Goal: Task Accomplishment & Management: Use online tool/utility

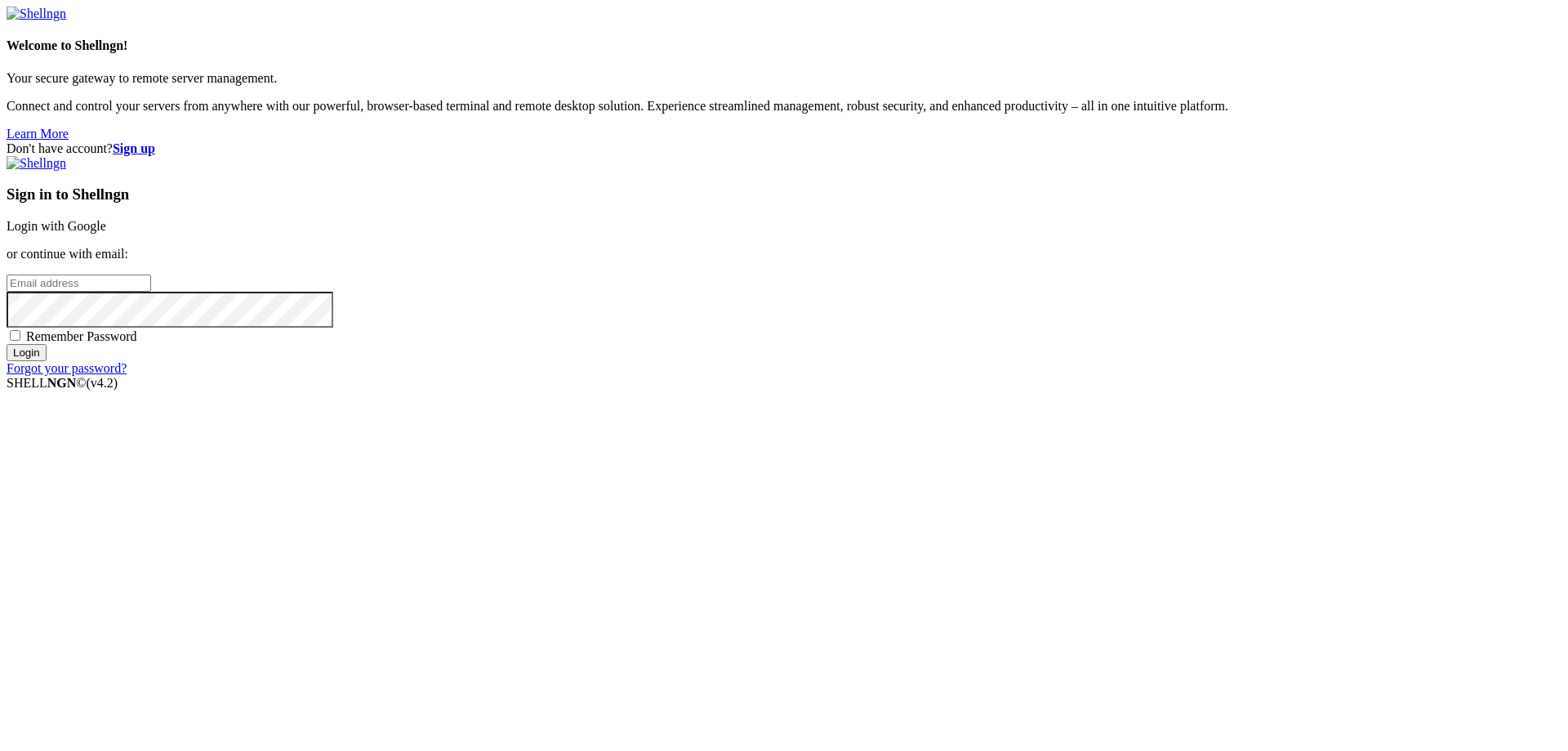
click at [106, 233] on link "Login with Google" at bounding box center [56, 225] width 100 height 14
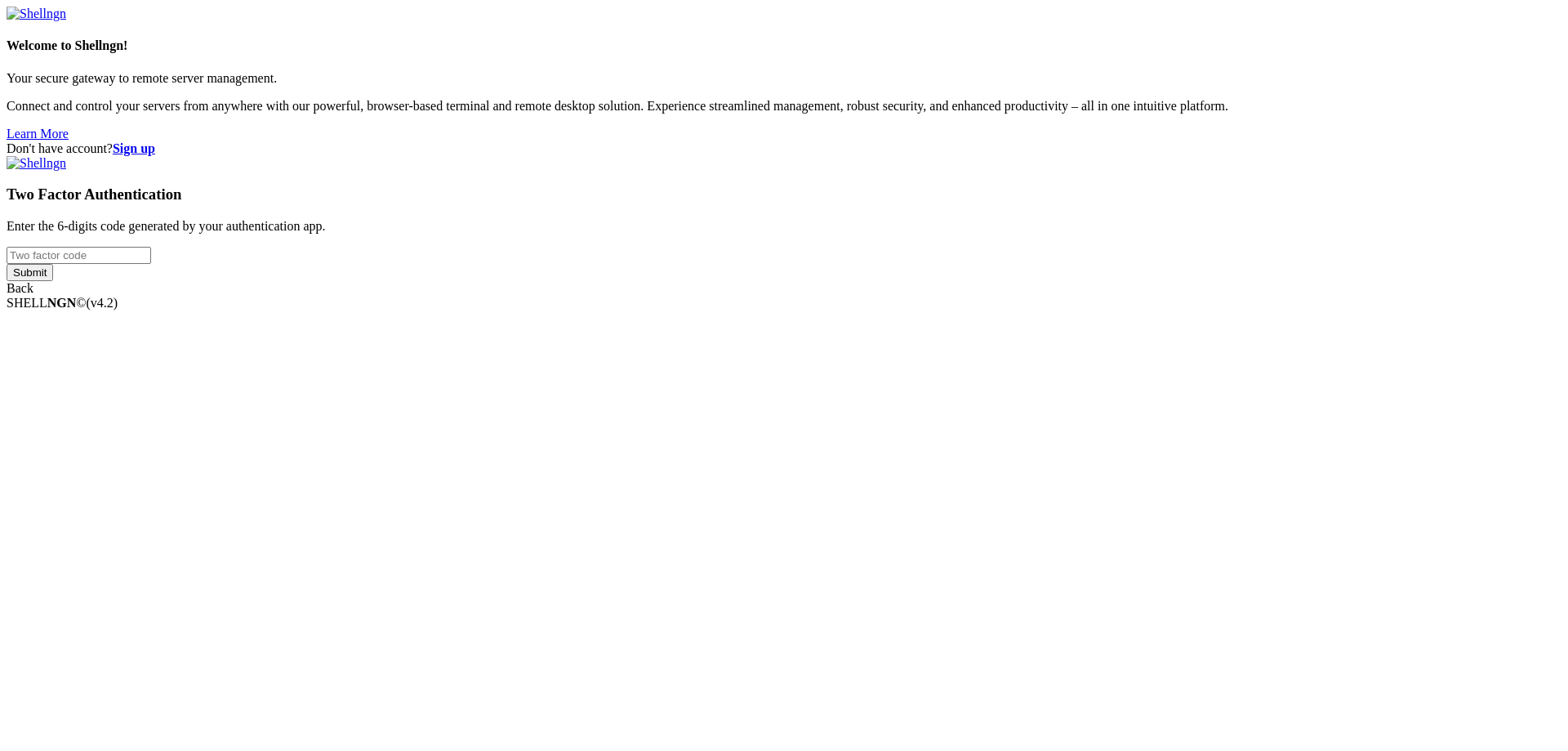
click at [151, 264] on input "number" at bounding box center [78, 255] width 144 height 17
type input "499075"
click at [7, 264] on input "Submit" at bounding box center [30, 273] width 47 height 17
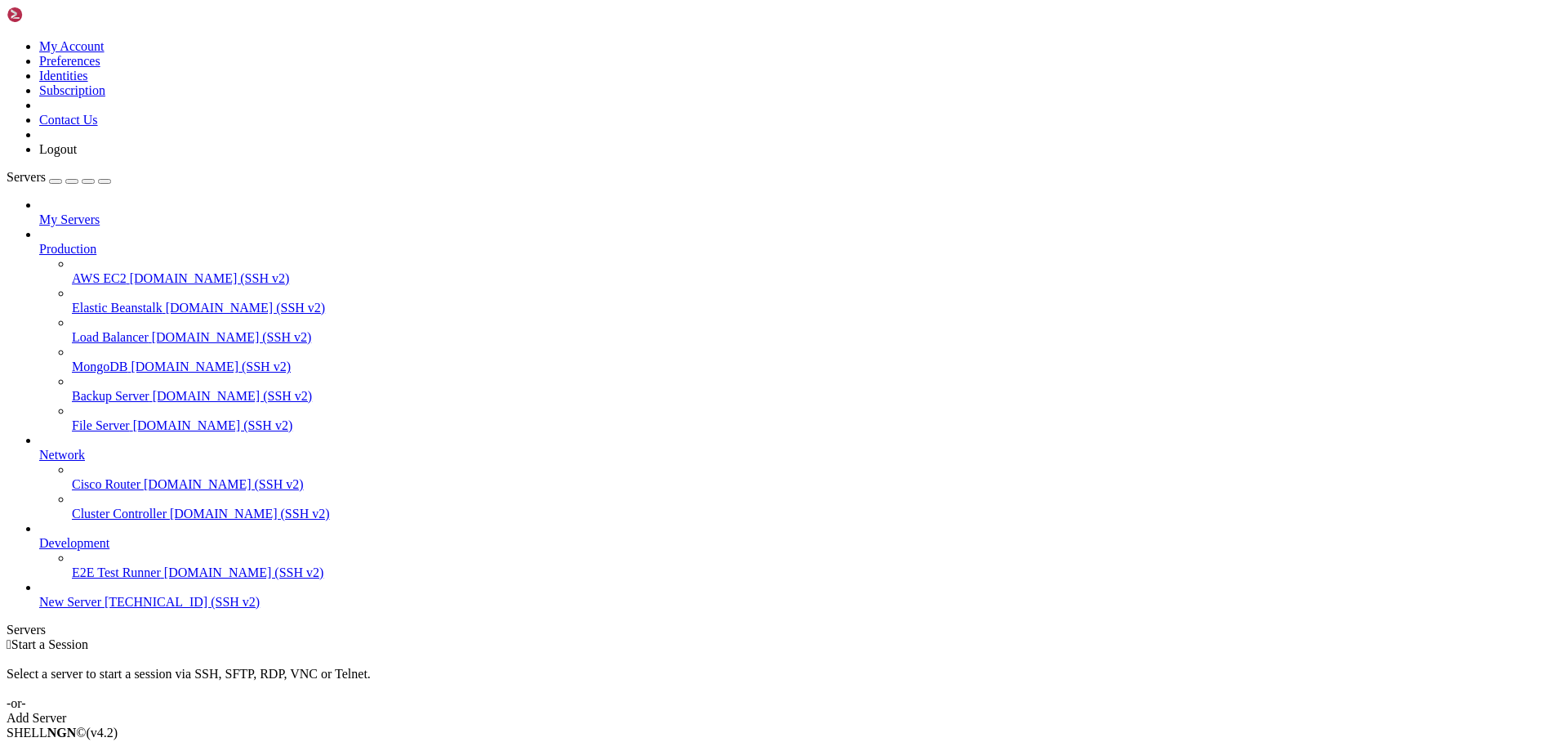
click at [101, 609] on span "New Server" at bounding box center [70, 601] width 62 height 14
drag, startPoint x: 176, startPoint y: 1167, endPoint x: 22, endPoint y: 1169, distance: 154.0
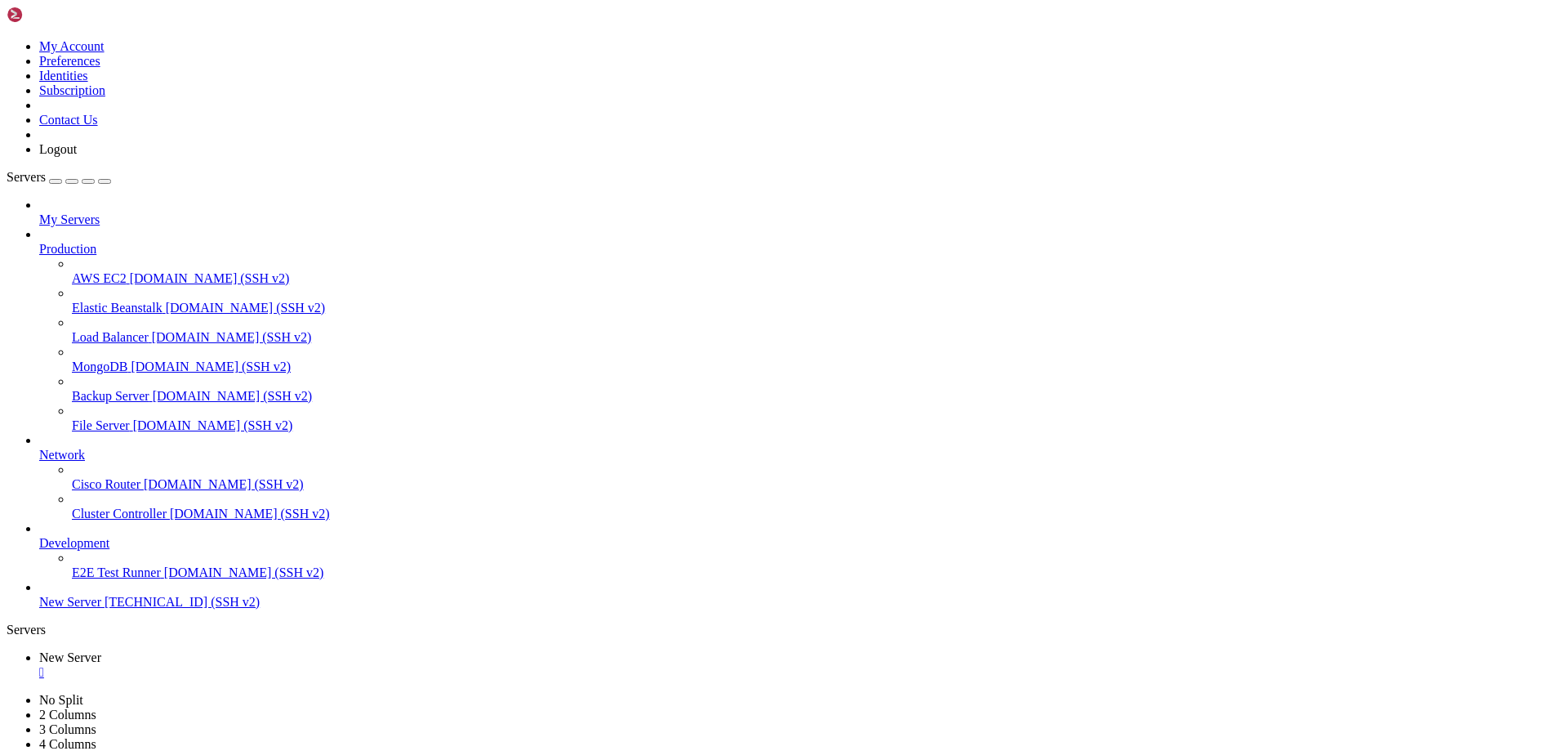
scroll to position [8204, 0]
drag, startPoint x: 226, startPoint y: 954, endPoint x: 485, endPoint y: 954, distance: 259.0
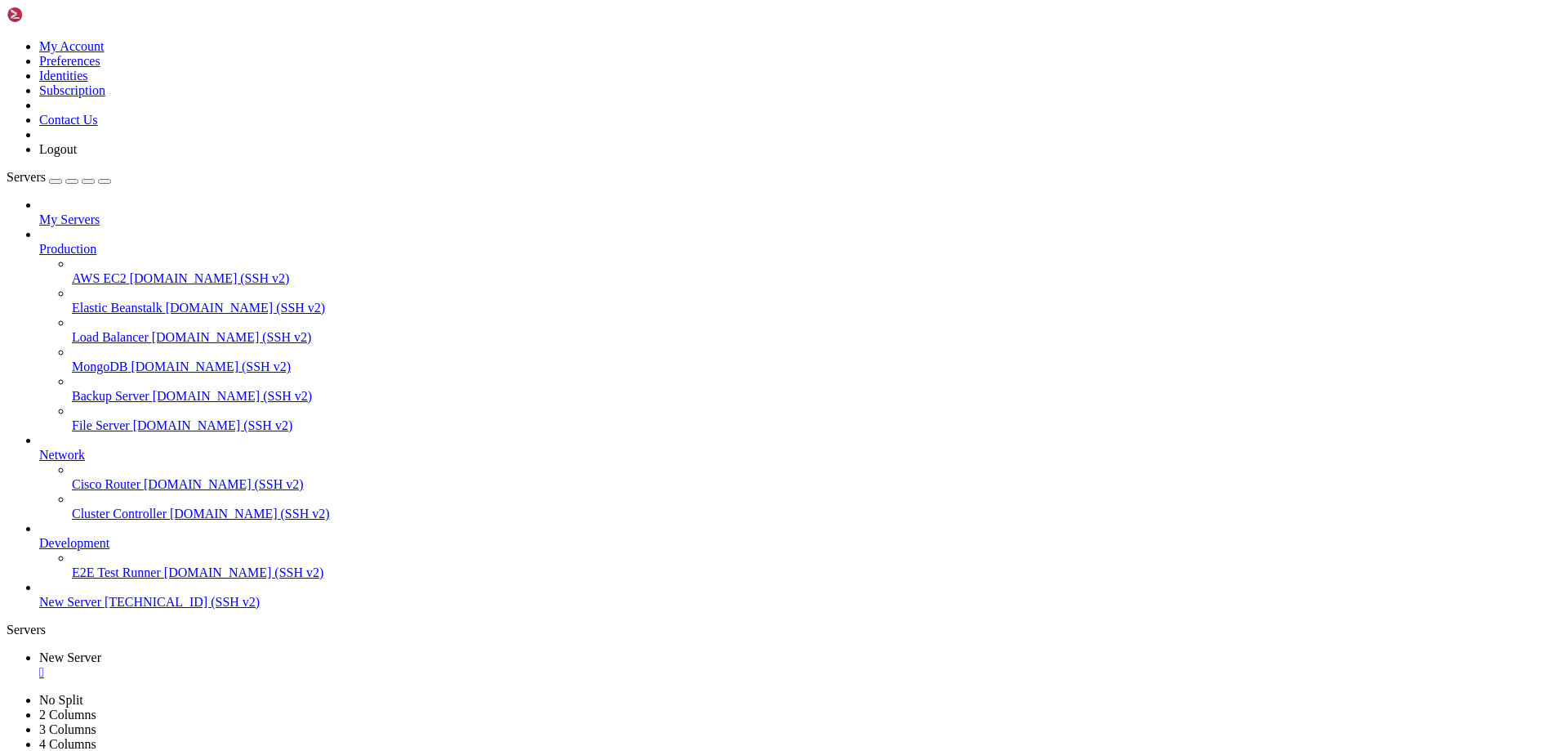
scroll to position [7959, 0]
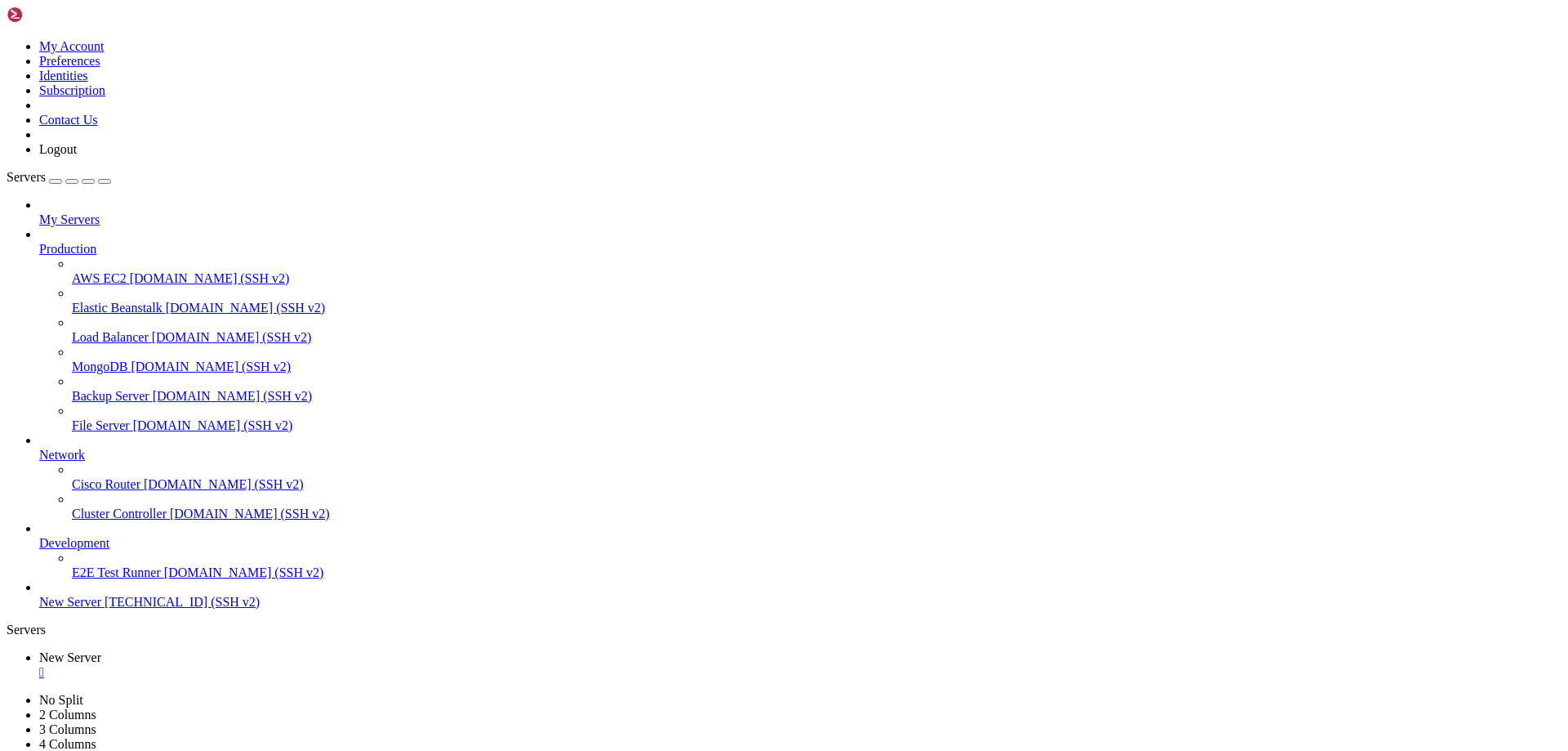
click at [305, 665] on div "" at bounding box center [800, 673] width 1522 height 15
click at [7, 39] on icon at bounding box center [7, 39] width 0 height 0
click at [77, 156] on link "Logout" at bounding box center [58, 149] width 37 height 14
